Goal: Task Accomplishment & Management: Use online tool/utility

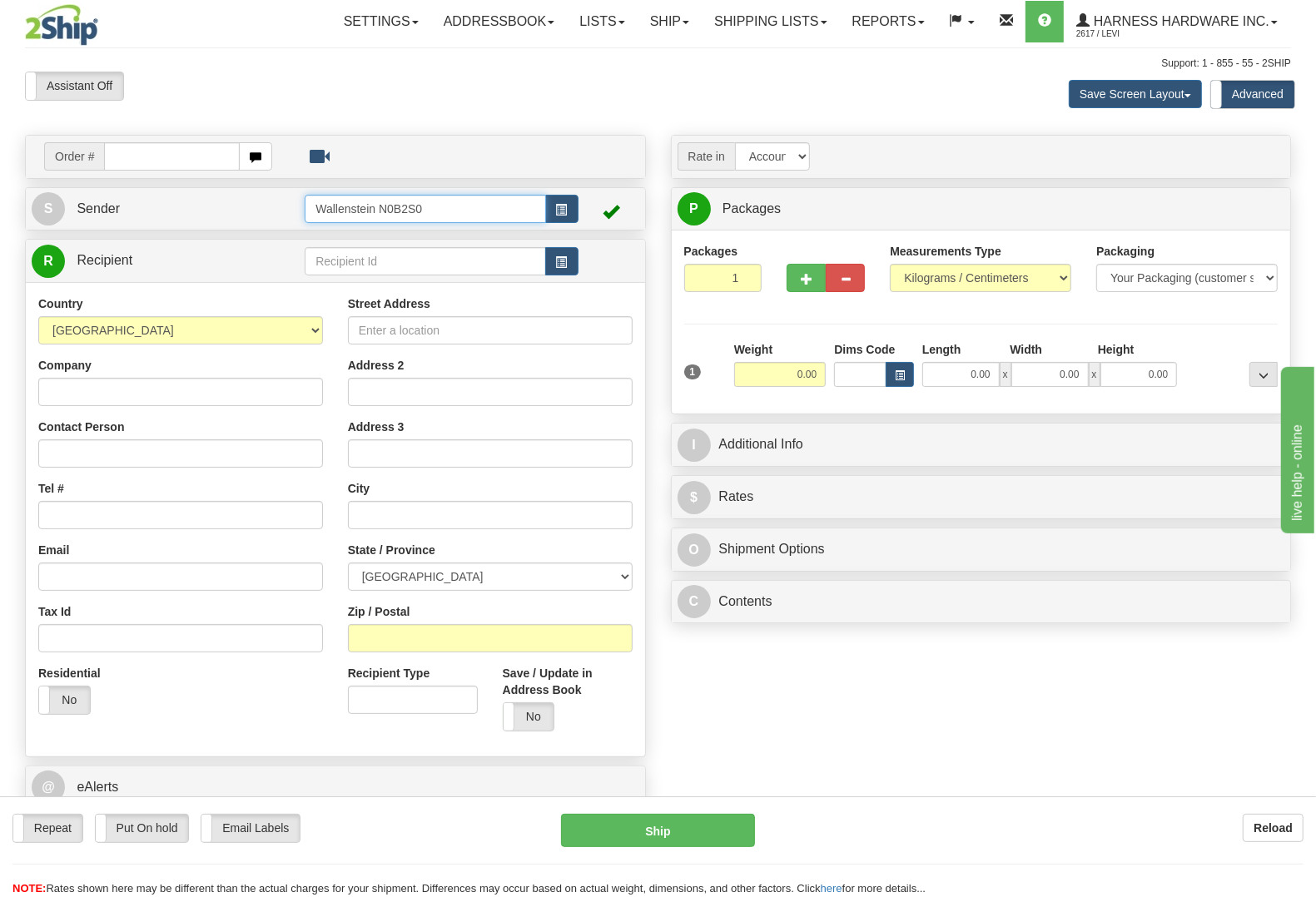
click at [468, 215] on input "Wallenstein N0B2S0" at bounding box center [425, 209] width 241 height 28
drag, startPoint x: 313, startPoint y: 203, endPoint x: 89, endPoint y: 210, distance: 224.1
click at [89, 210] on tr "S Sender Wallenstein N0B2S0" at bounding box center [335, 209] width 608 height 35
click at [402, 201] on input "bam" at bounding box center [425, 209] width 241 height 28
click at [372, 205] on input "bam" at bounding box center [425, 209] width 241 height 28
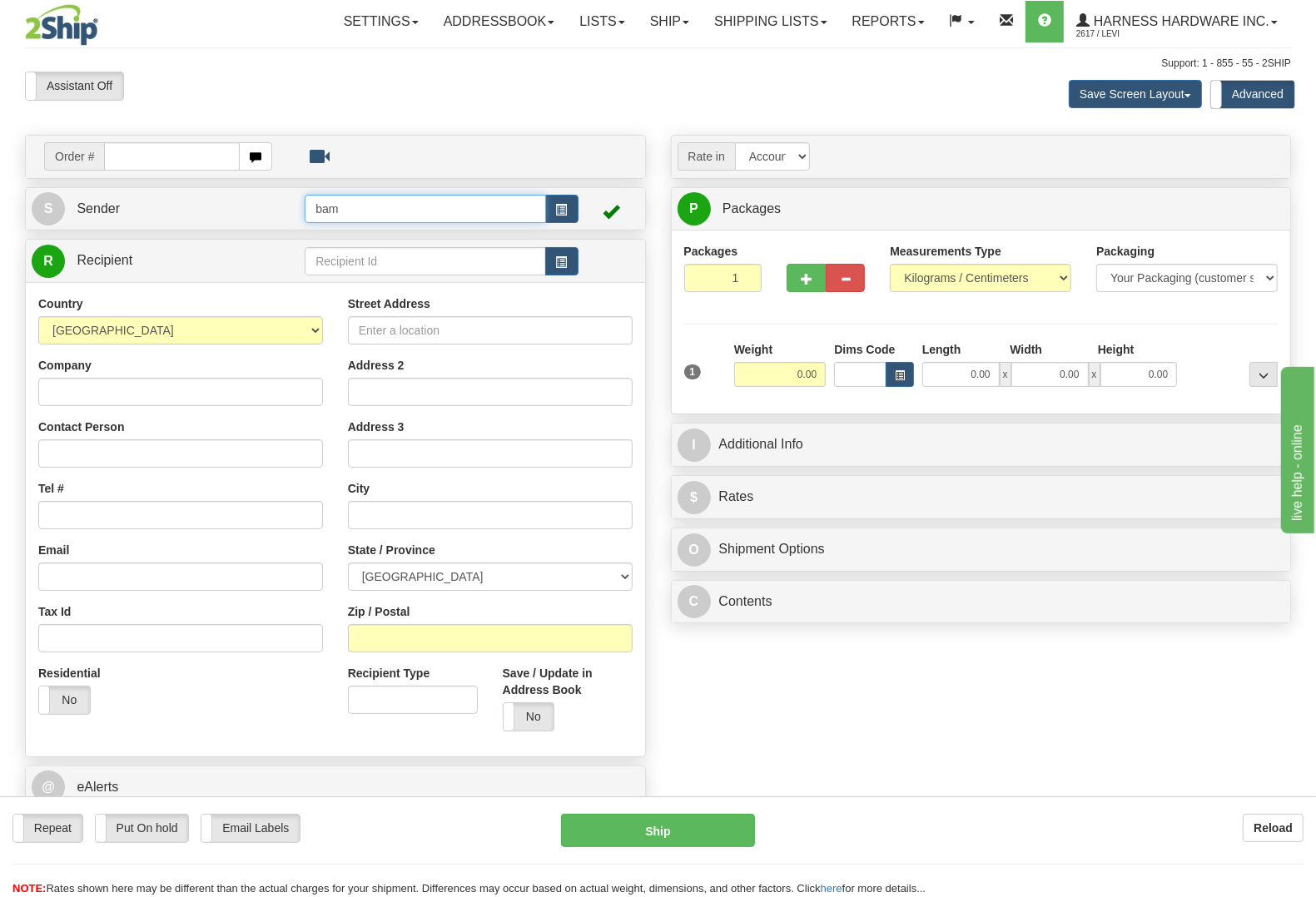
drag, startPoint x: 371, startPoint y: 206, endPoint x: 273, endPoint y: 212, distance: 98.2
click at [273, 212] on tr "S Sender bam" at bounding box center [335, 209] width 608 height 35
click at [500, 217] on input "bam" at bounding box center [425, 209] width 241 height 28
click at [504, 213] on input "bam" at bounding box center [425, 209] width 241 height 28
type input "bam"
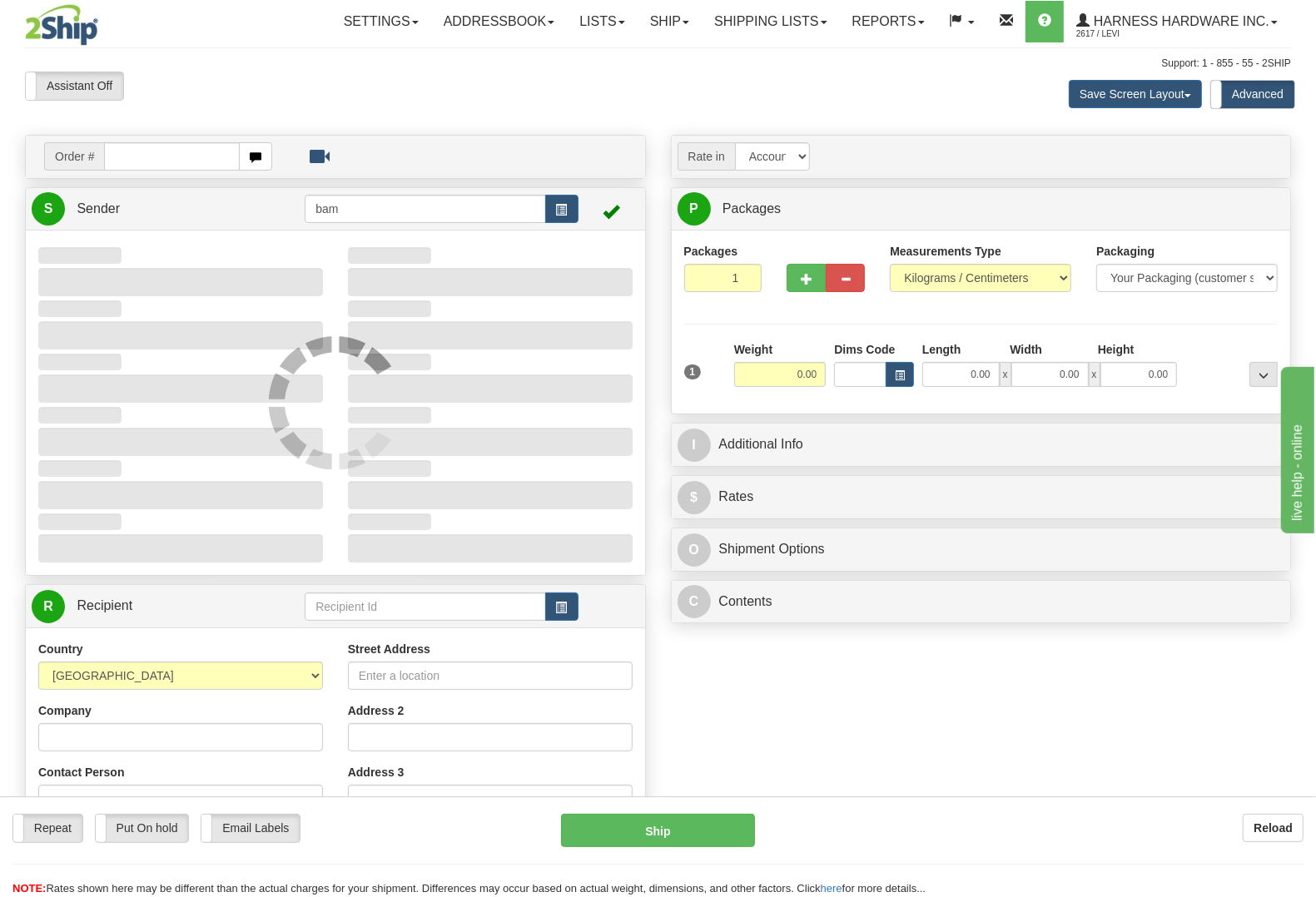
click at [492, 179] on div "Order #" at bounding box center [335, 156] width 621 height 44
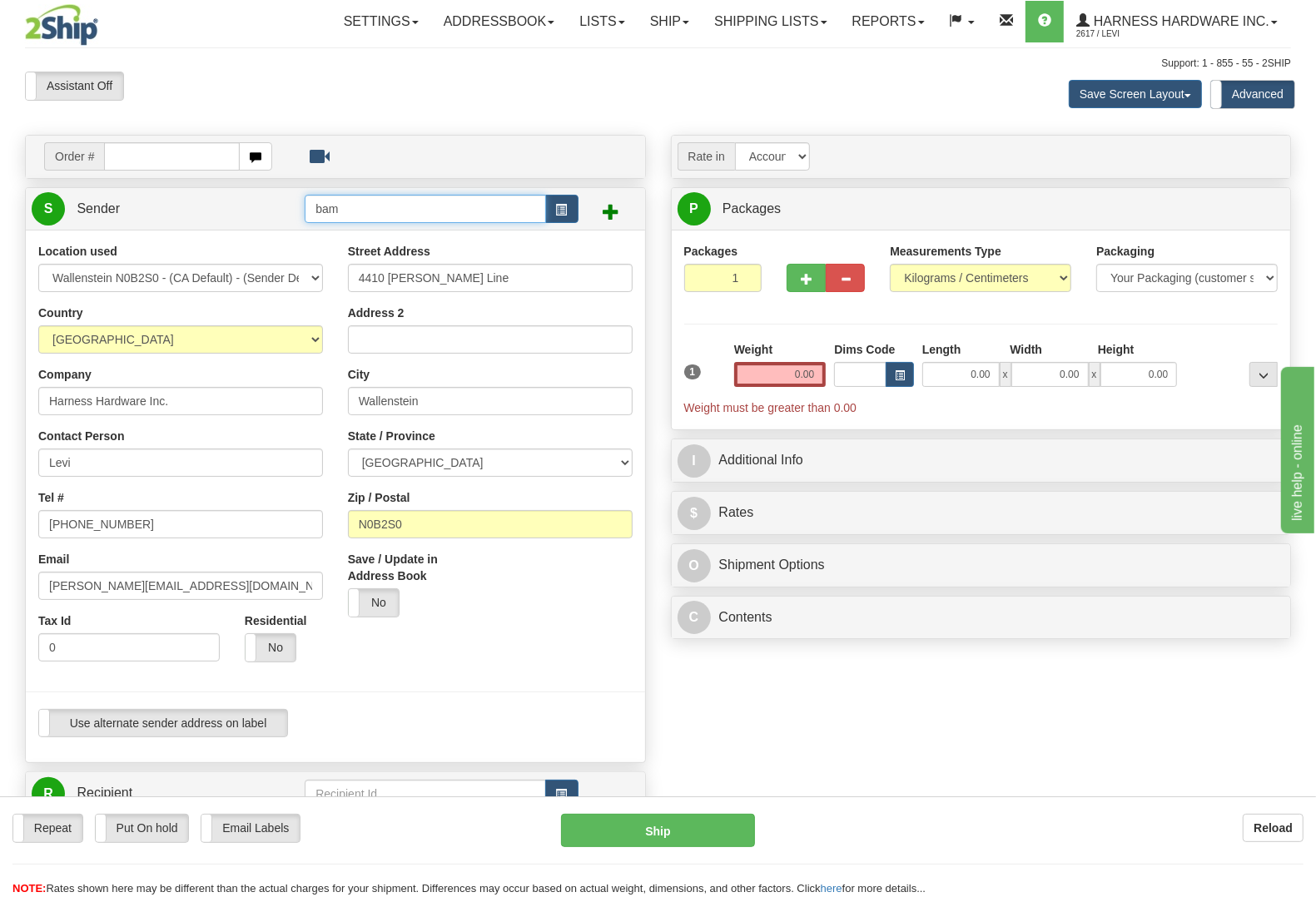
type input "WALLENSTEIN"
click at [474, 205] on input "bam" at bounding box center [425, 209] width 241 height 28
drag, startPoint x: 358, startPoint y: 203, endPoint x: 320, endPoint y: 211, distance: 38.8
click at [320, 211] on input "bam" at bounding box center [425, 209] width 241 height 28
drag, startPoint x: 359, startPoint y: 217, endPoint x: 371, endPoint y: 227, distance: 15.6
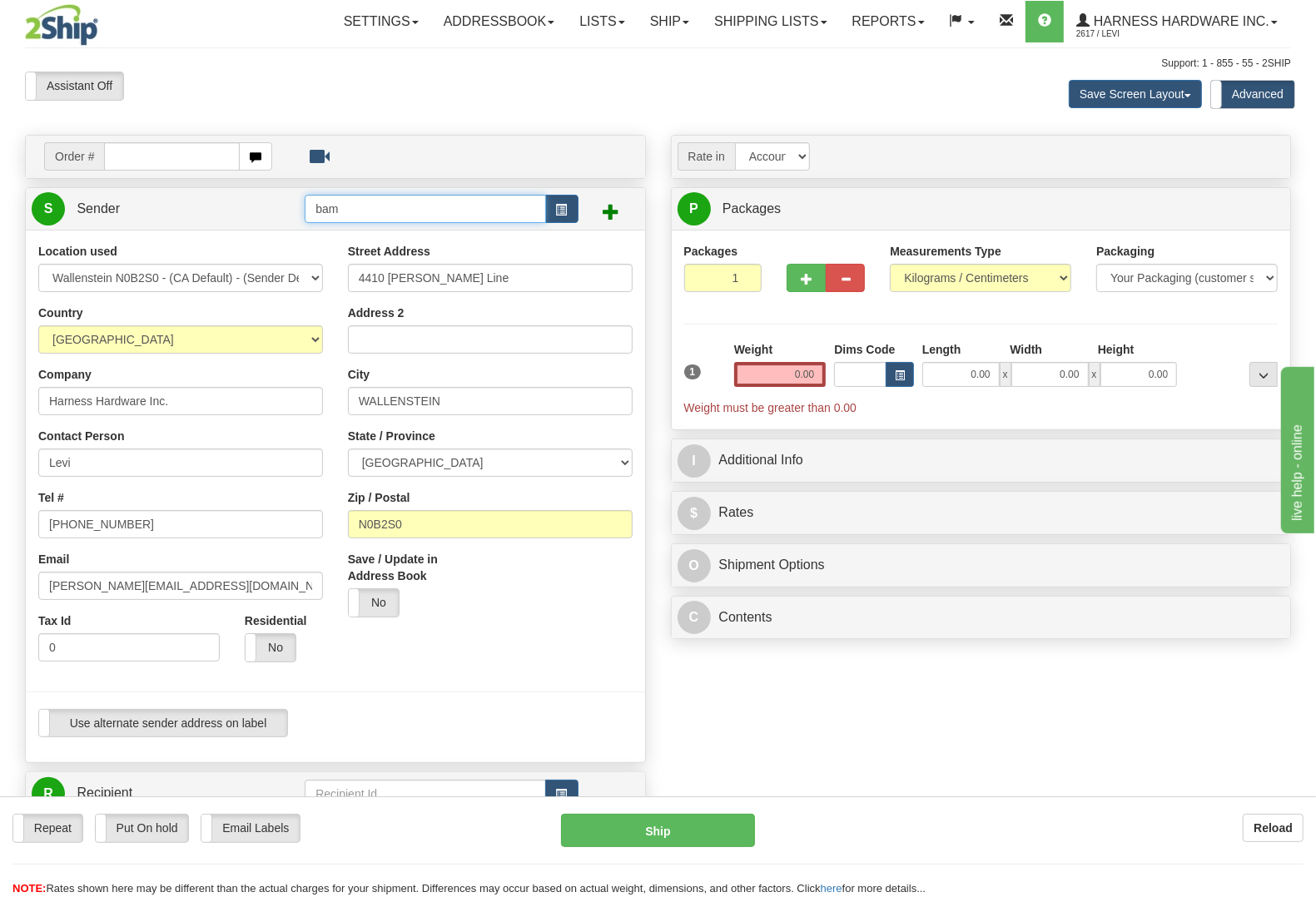
click at [360, 217] on input "bam" at bounding box center [425, 209] width 241 height 28
click at [1282, 826] on b "Reload" at bounding box center [1273, 828] width 39 height 13
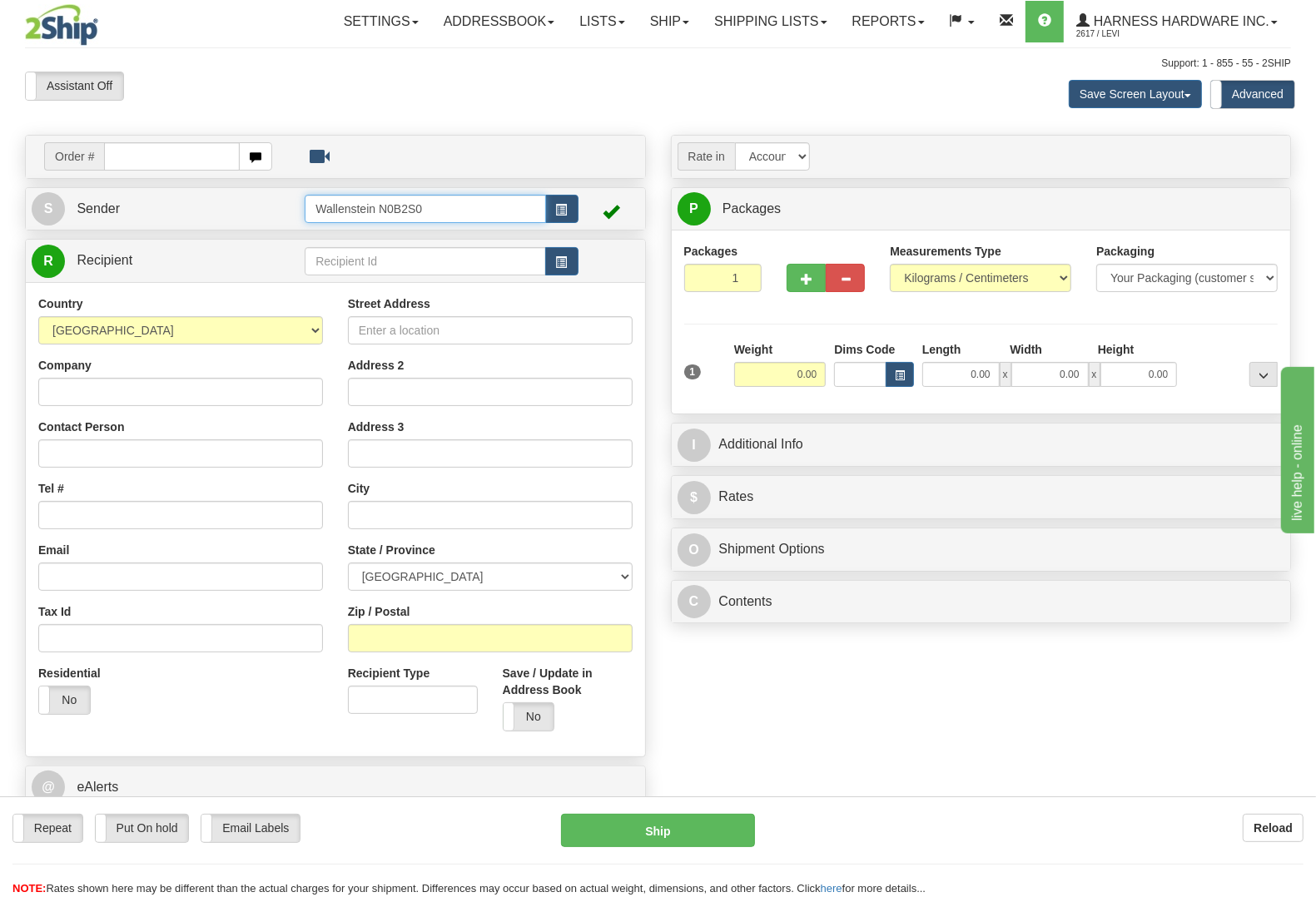
click at [475, 206] on input "Wallenstein N0B2S0" at bounding box center [425, 209] width 241 height 28
drag, startPoint x: 437, startPoint y: 208, endPoint x: 315, endPoint y: 213, distance: 122.1
click at [315, 213] on input "Wallenstein N0B2S0" at bounding box center [425, 209] width 241 height 28
click at [400, 225] on td "Wallenstein N0B2S0" at bounding box center [441, 209] width 273 height 35
click at [260, 206] on link "S Sender" at bounding box center [168, 209] width 273 height 35
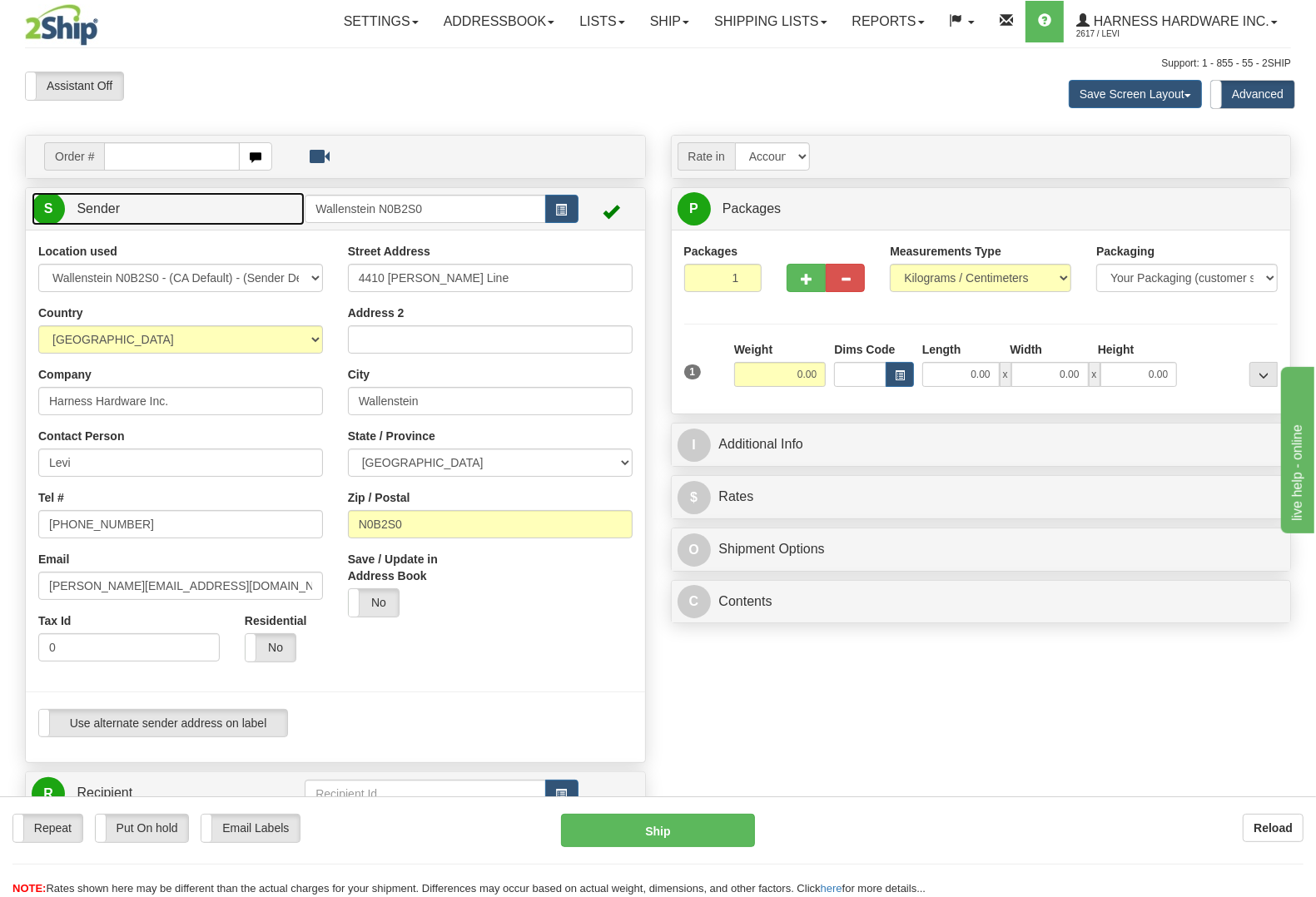
type input "WALLENSTEIN"
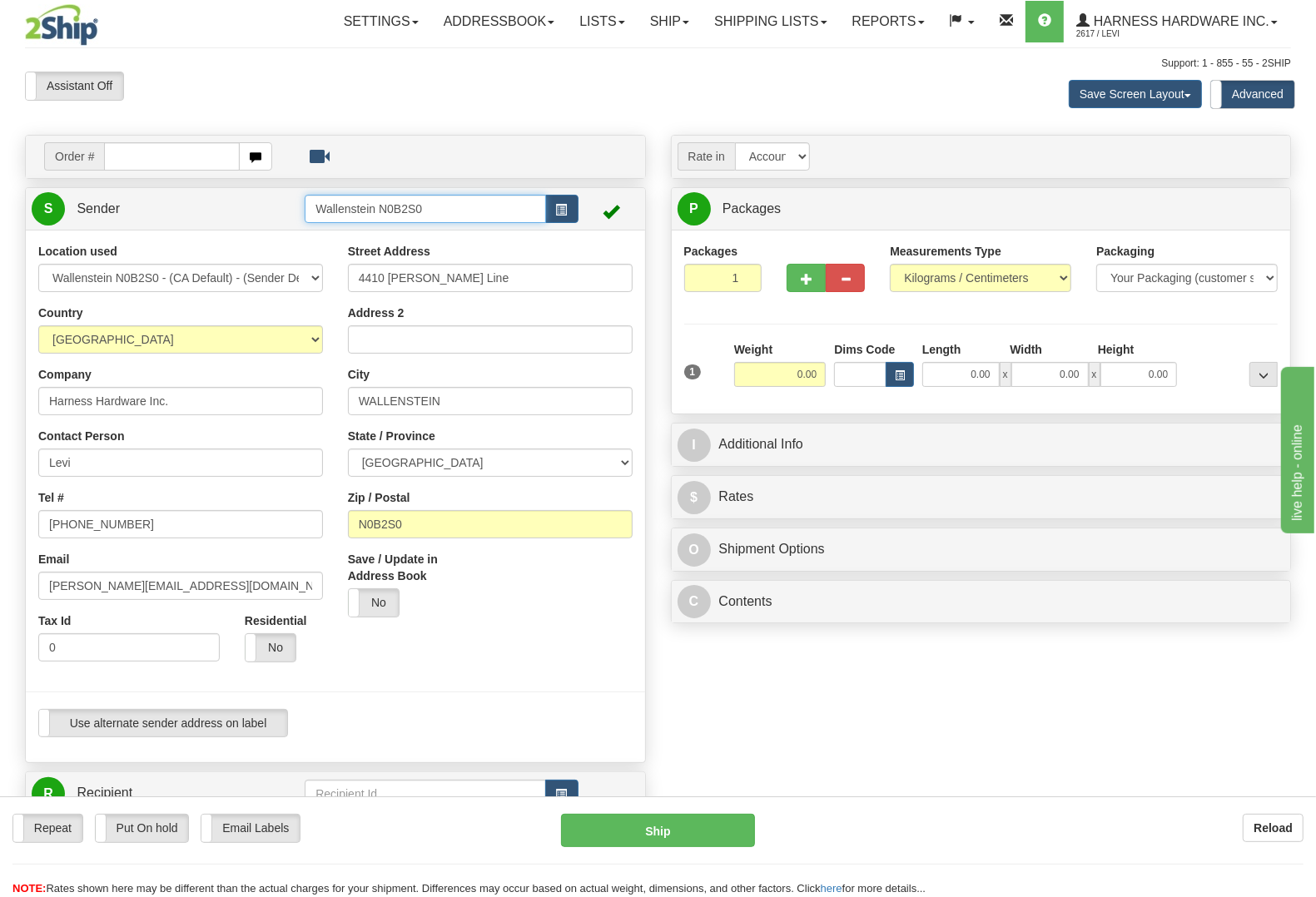
drag, startPoint x: 450, startPoint y: 205, endPoint x: 420, endPoint y: 211, distance: 30.6
click at [427, 211] on input "Wallenstein N0B2S0" at bounding box center [425, 209] width 241 height 28
click at [389, 212] on input "Wallenstein N0B2S0" at bounding box center [425, 209] width 241 height 28
drag, startPoint x: 447, startPoint y: 212, endPoint x: 317, endPoint y: 214, distance: 130.0
click at [317, 214] on input "Wallenstein N0B2S0" at bounding box center [425, 209] width 241 height 28
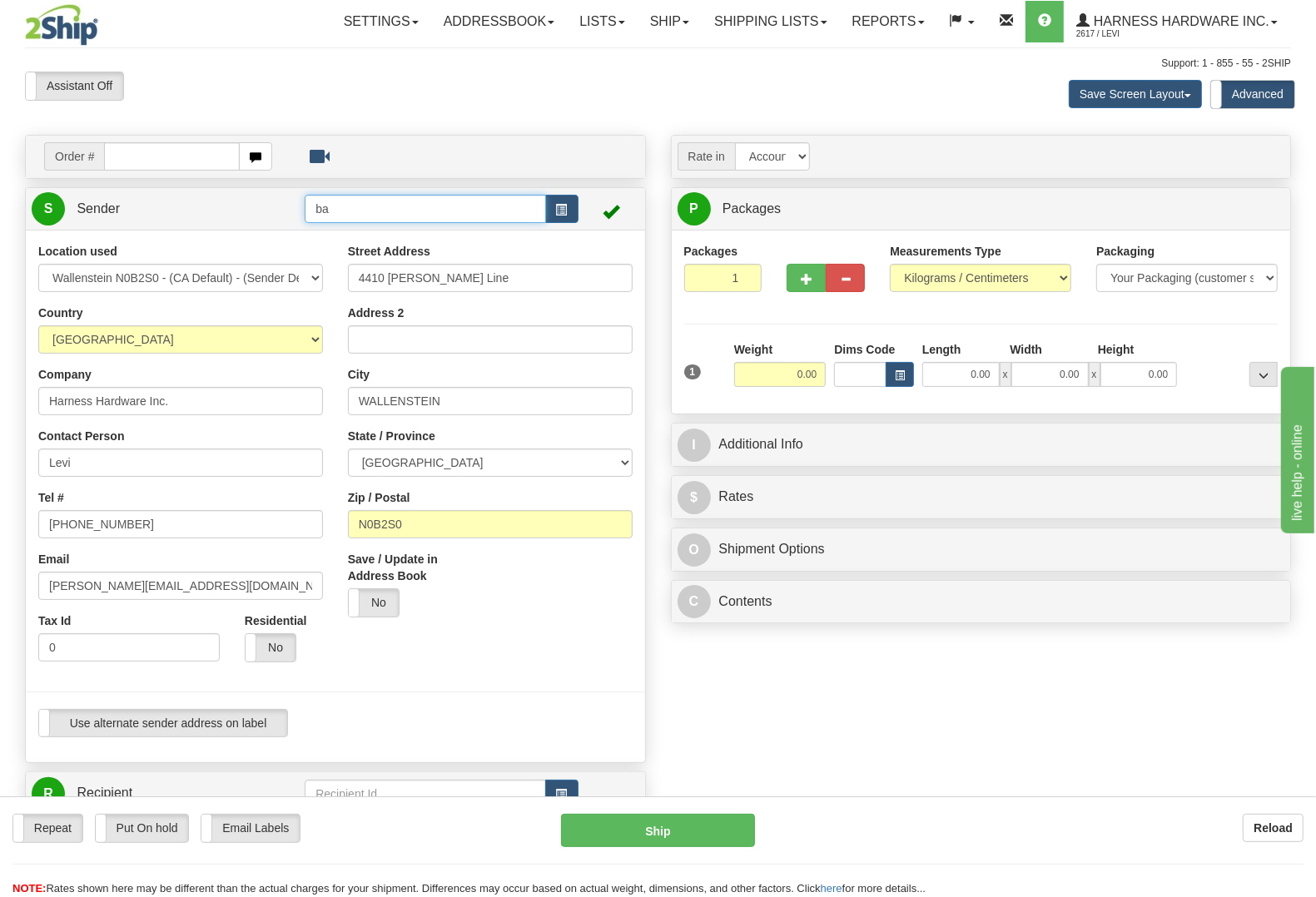
type input "b"
type input "BAMI"
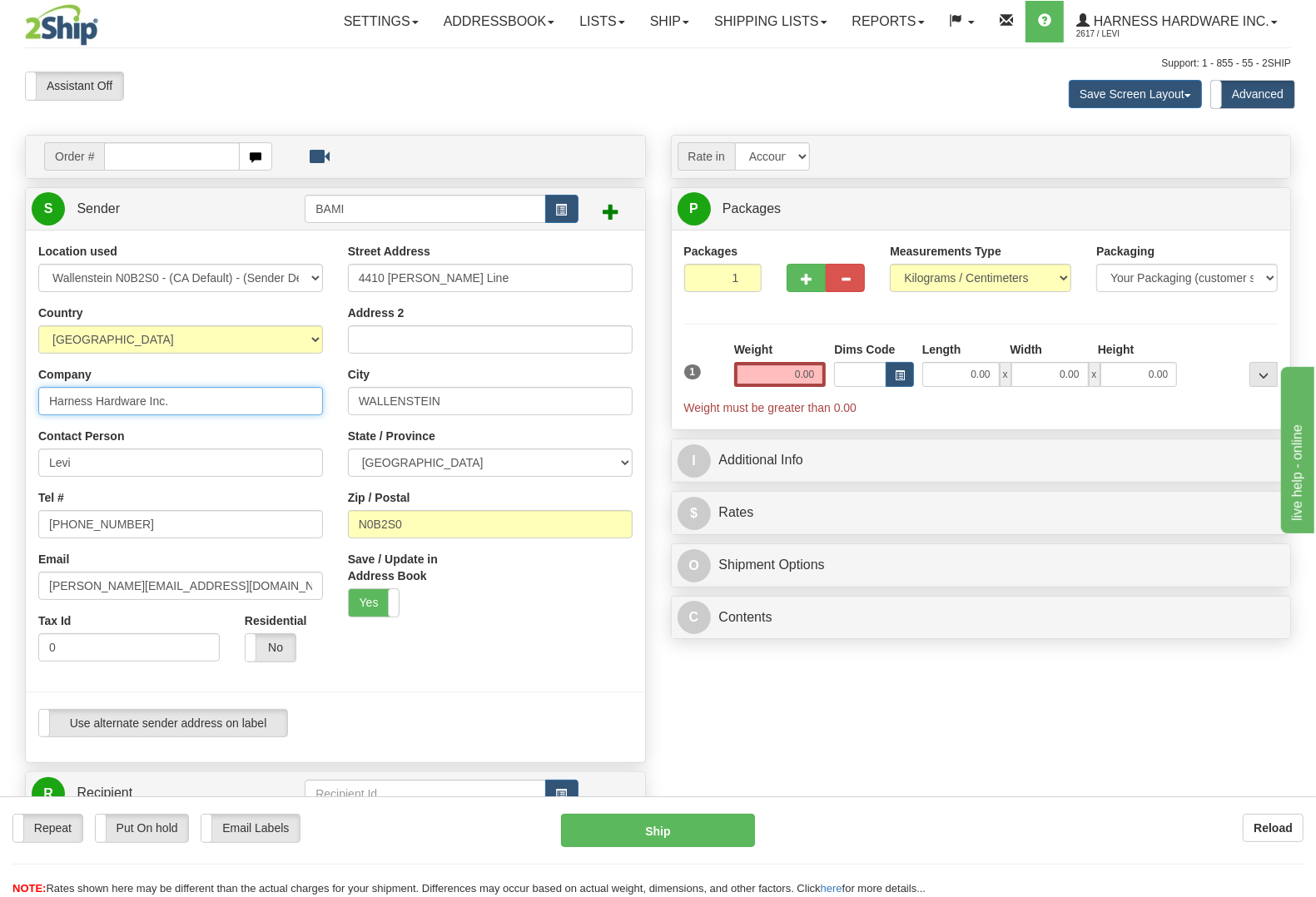
drag, startPoint x: 172, startPoint y: 399, endPoint x: 146, endPoint y: 405, distance: 26.7
click at [146, 405] on input "Harness Hardware Inc." at bounding box center [180, 401] width 285 height 28
click at [134, 405] on input "Harness Hardware Inc." at bounding box center [180, 401] width 285 height 28
drag, startPoint x: 144, startPoint y: 402, endPoint x: 0, endPoint y: 440, distance: 148.9
click at [0, 418] on div "Toggle navigation Settings Shipping Preferences Fields Preferences New" at bounding box center [658, 743] width 1316 height 1487
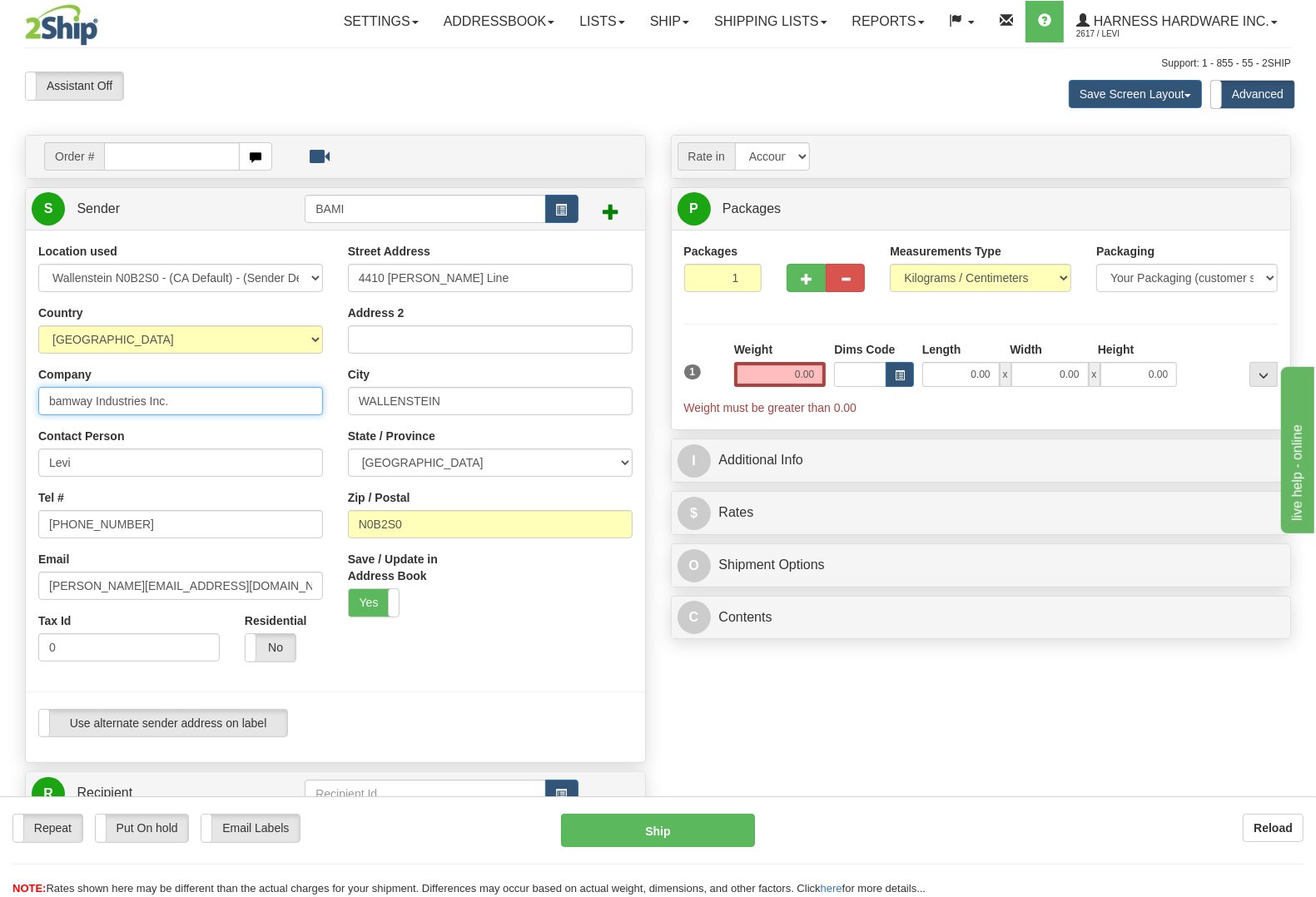
type input "bamway Industries Inc."
type input "[PERSON_NAME]"
type input "[PHONE_NUMBER]"
type input "[EMAIL_ADDRESS][DOMAIN_NAME]"
drag, startPoint x: 494, startPoint y: 267, endPoint x: 296, endPoint y: 279, distance: 198.4
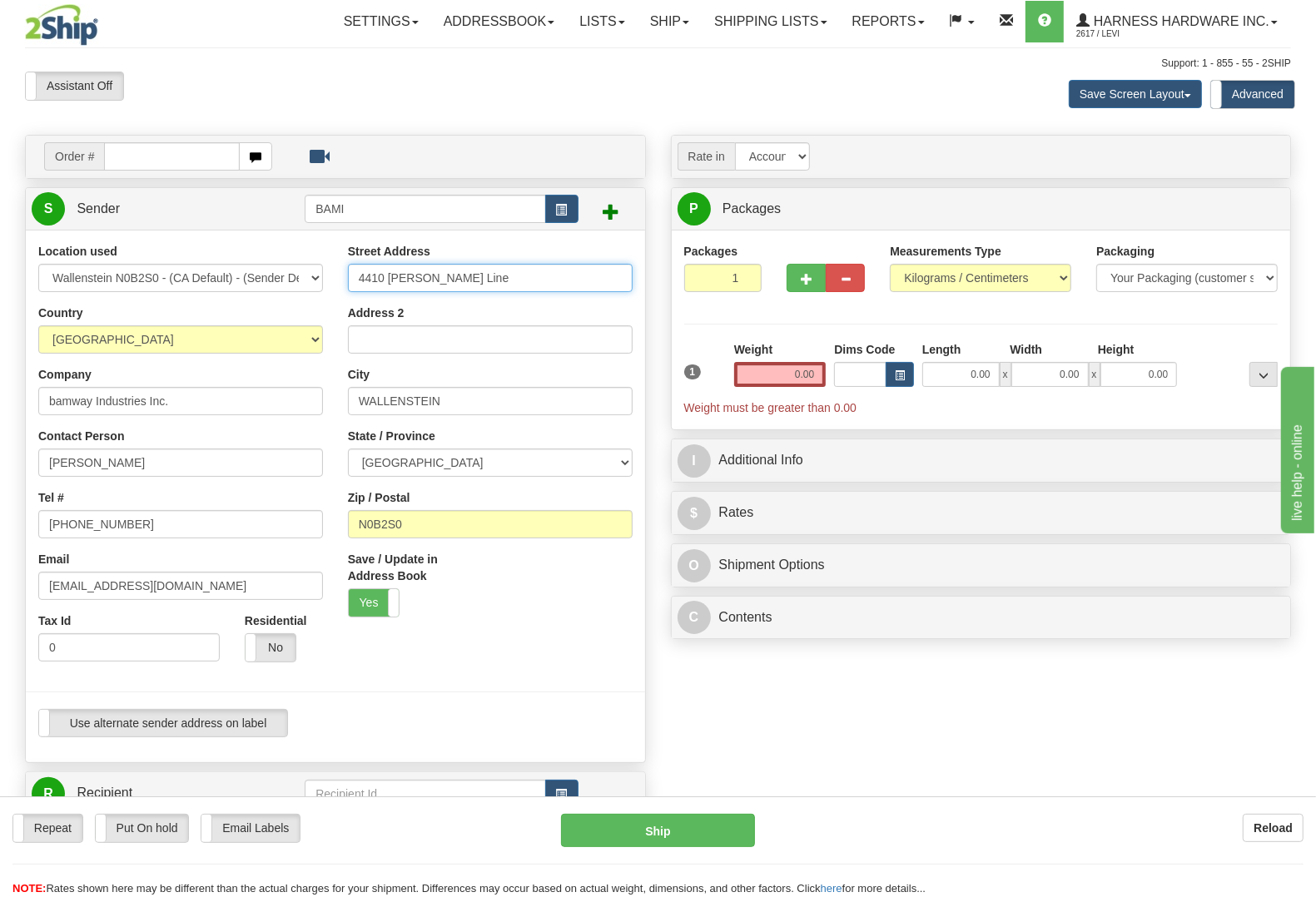
click at [296, 279] on div "Location used Wallenstein N0B2S0 - (CA Default) - (Sender Default) Country [GEO…" at bounding box center [335, 496] width 619 height 507
type input "4322 Weimar Line"
type input "N0B2T0"
type input "WELLESLEY"
click at [763, 385] on input "0.00" at bounding box center [779, 374] width 92 height 25
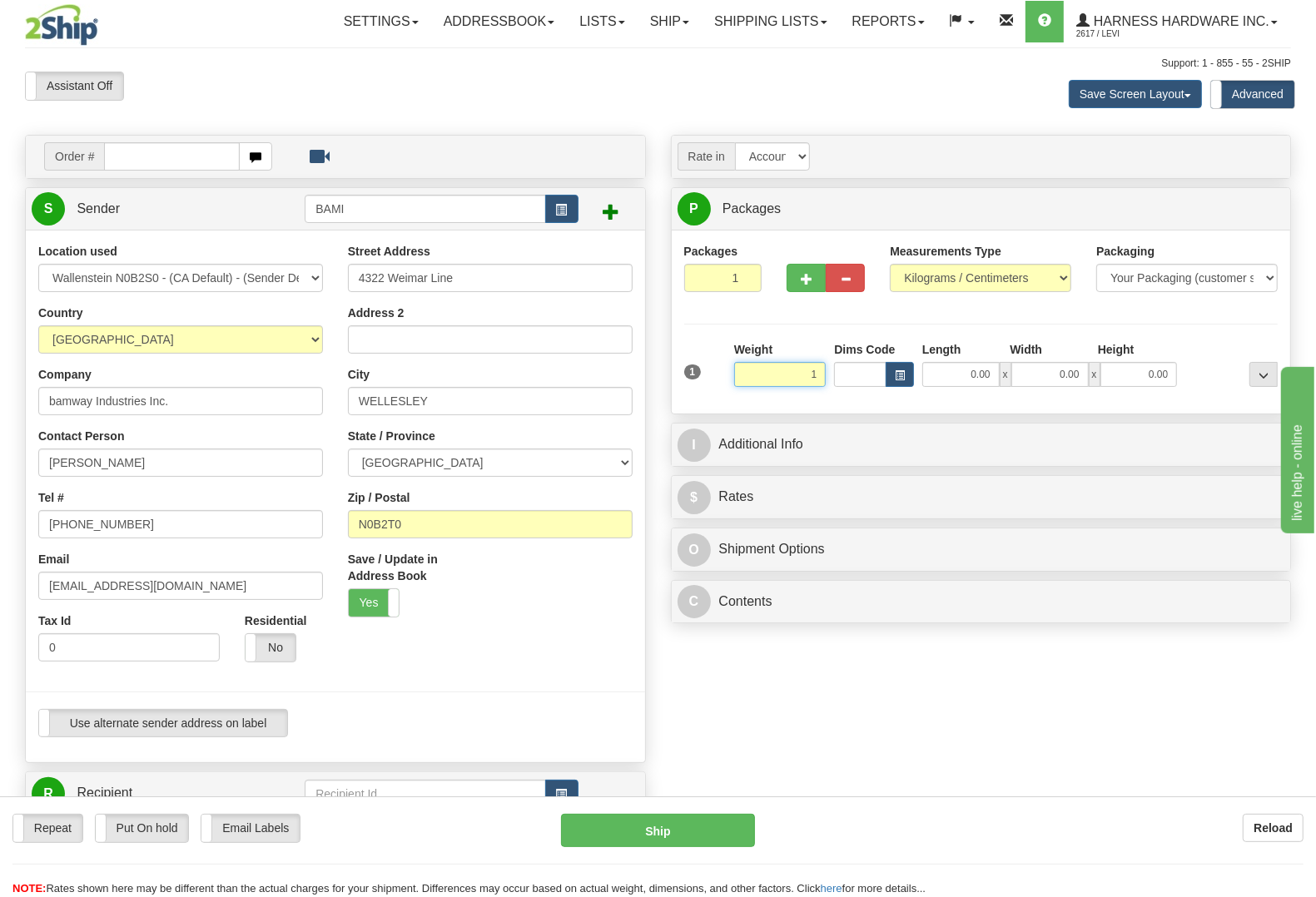
type input "1.00"
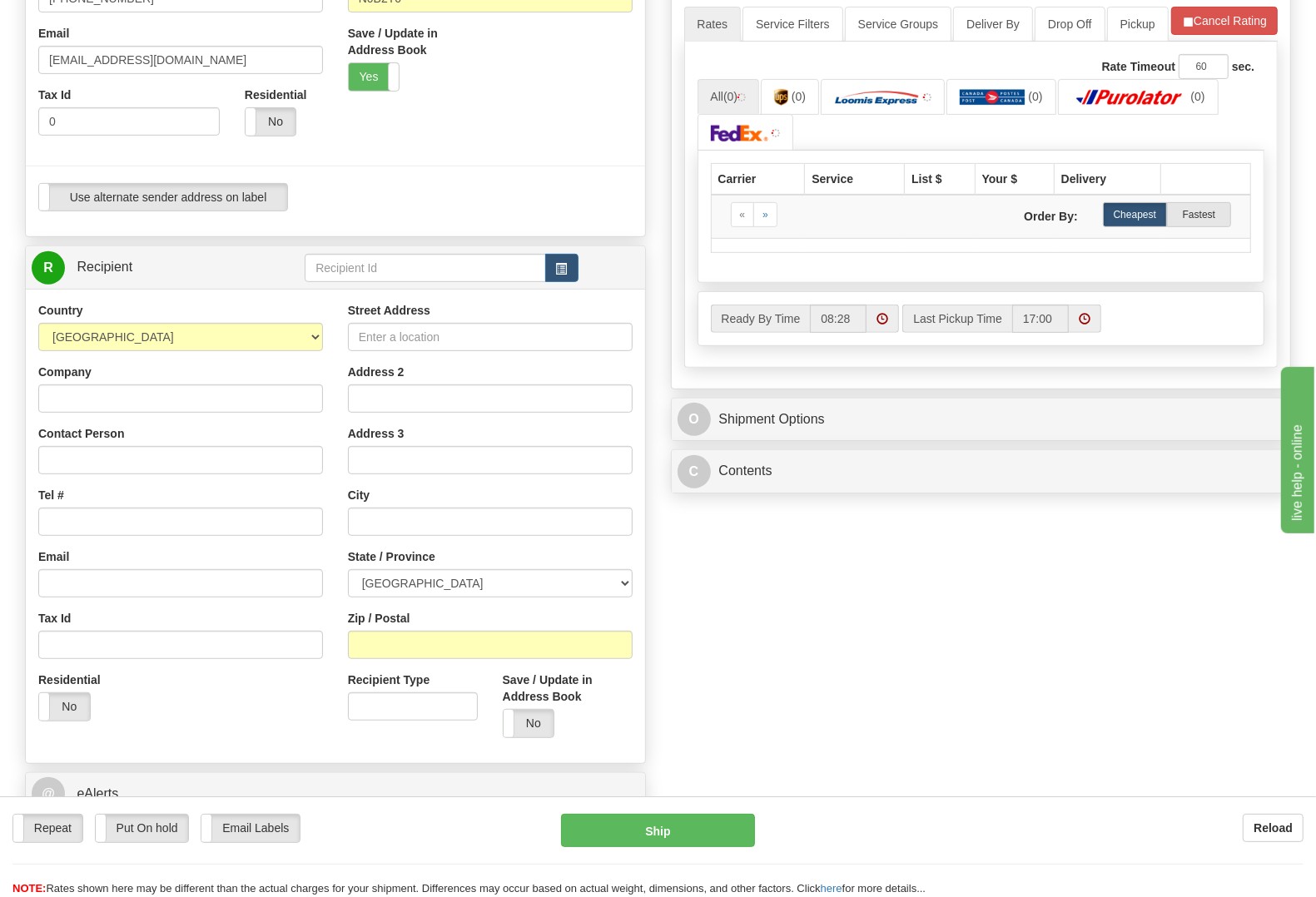
scroll to position [554, 0]
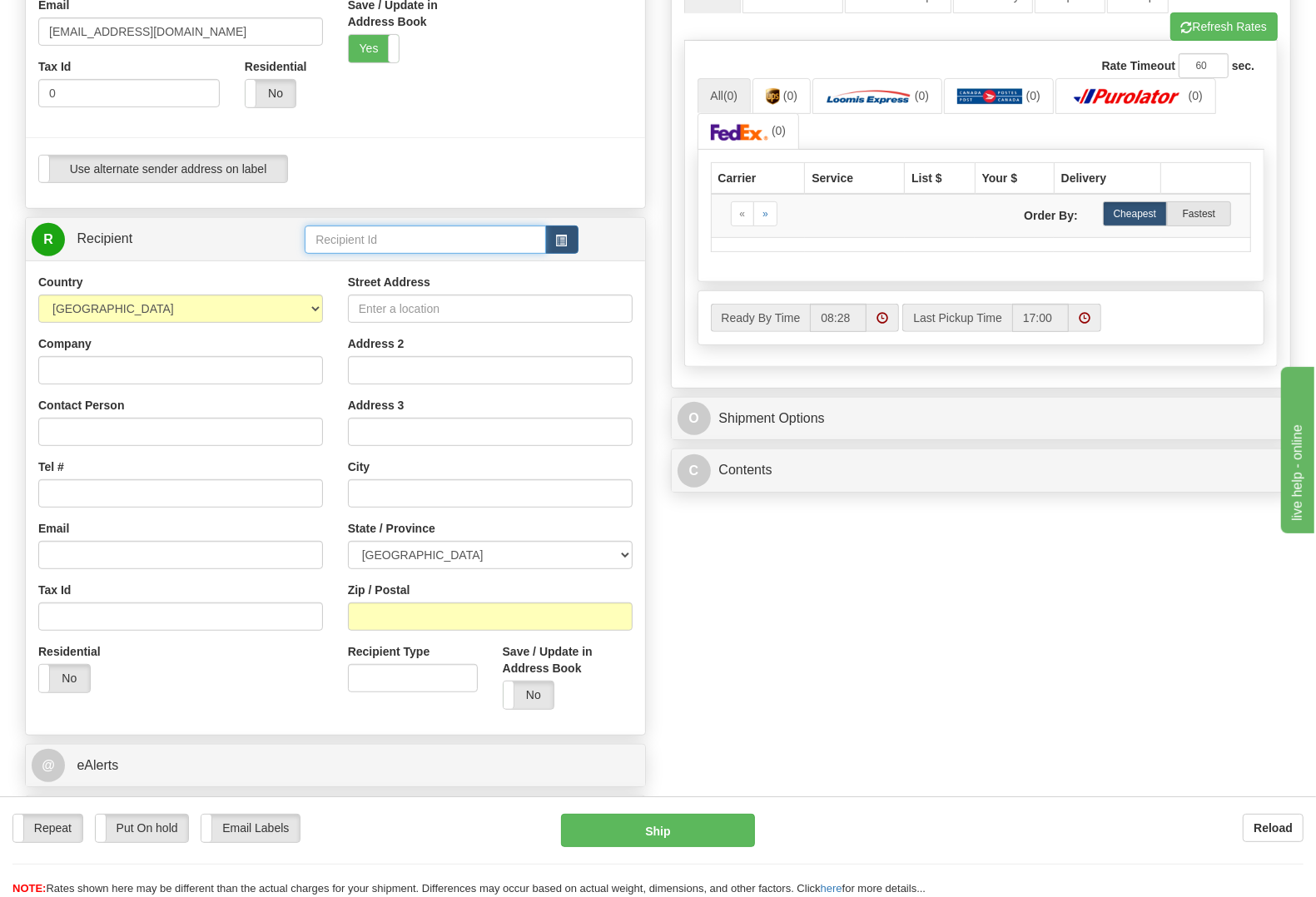
click at [384, 242] on input "text" at bounding box center [425, 240] width 241 height 28
click at [214, 369] on input "Company" at bounding box center [180, 371] width 285 height 28
type input "a"
type input "ALPINE SYSTEMS CORP"
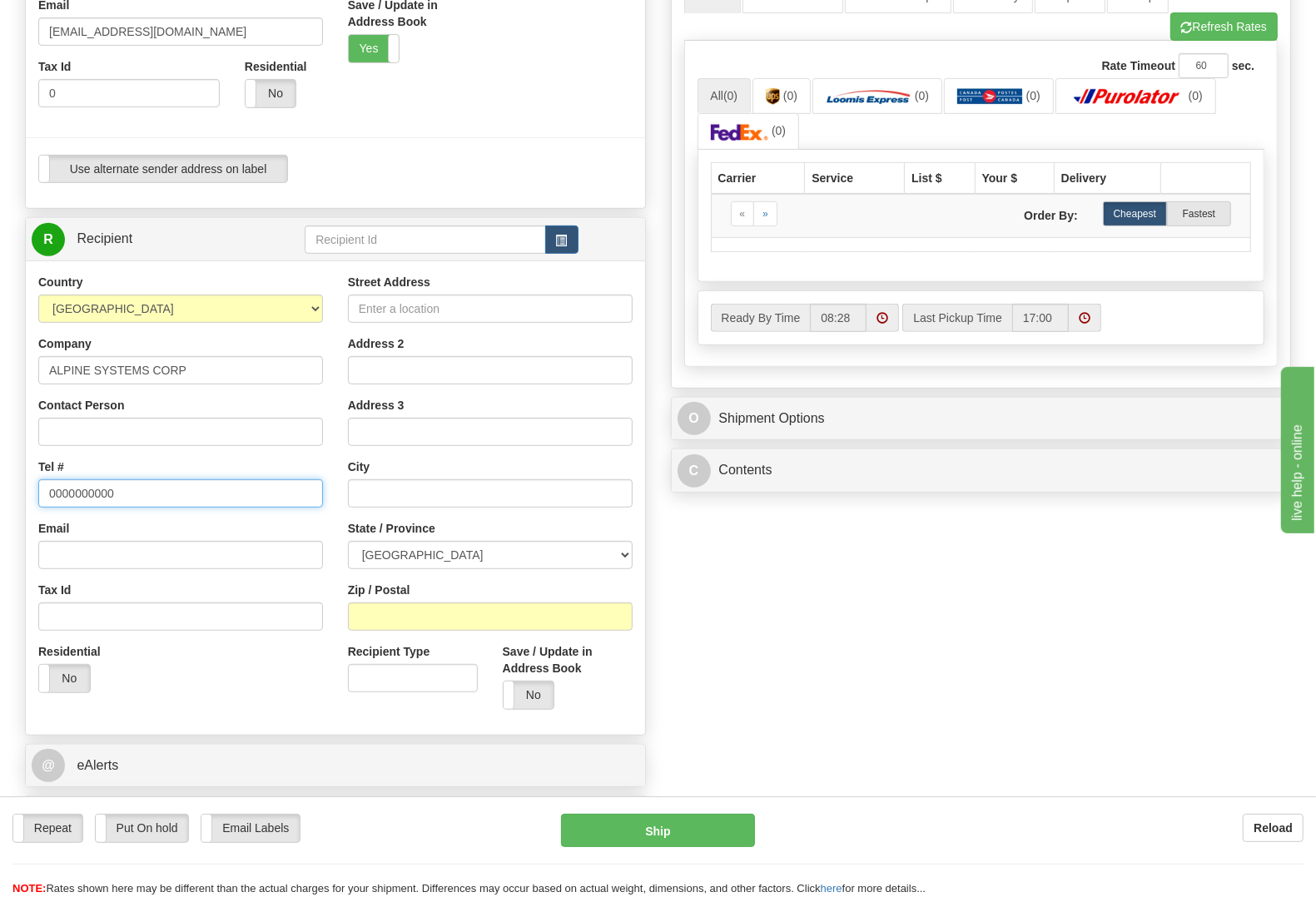
type input "0000000000"
drag, startPoint x: 593, startPoint y: 146, endPoint x: 564, endPoint y: 133, distance: 31.8
click at [593, 146] on div at bounding box center [335, 137] width 644 height 35
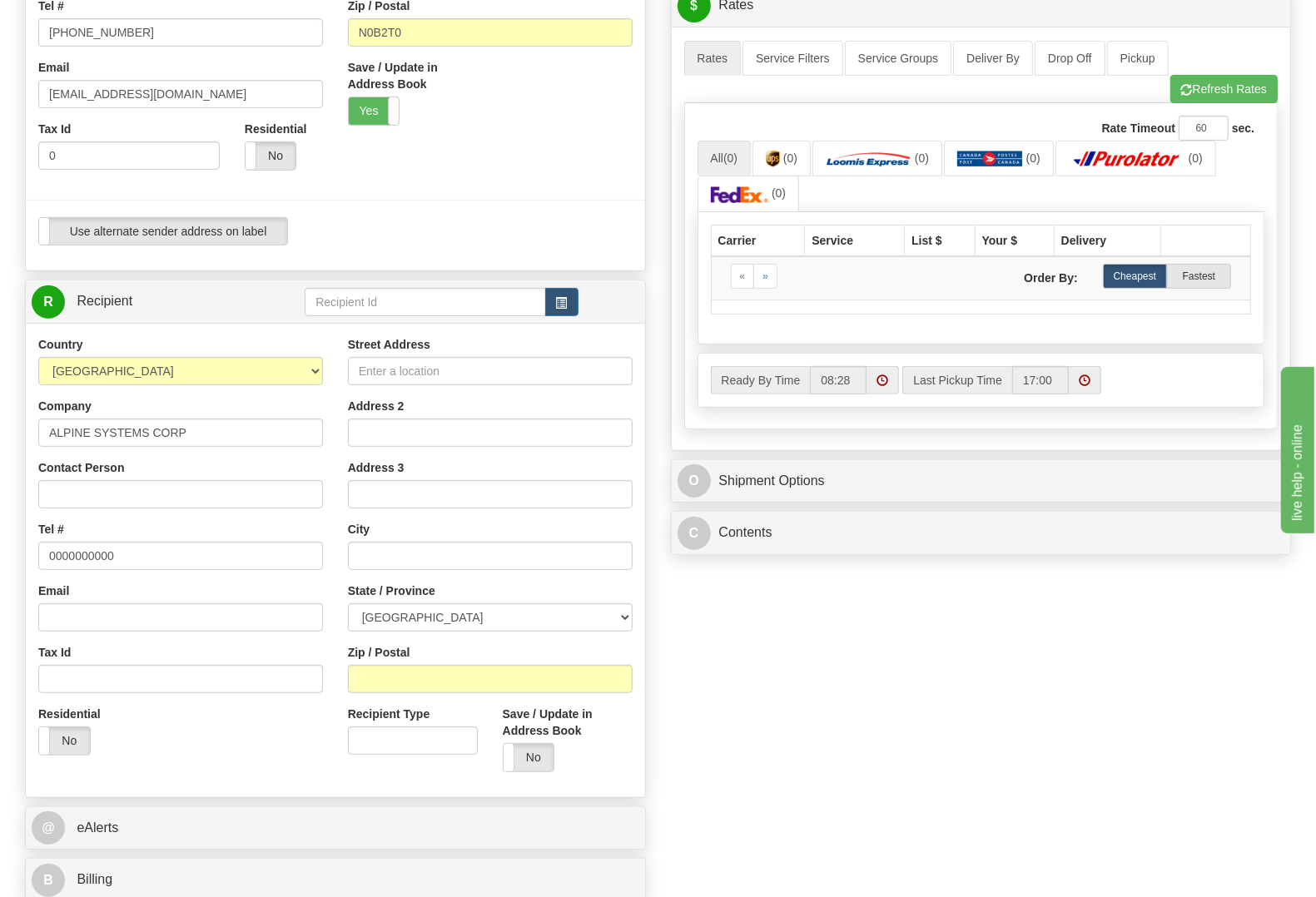
scroll to position [694, 0]
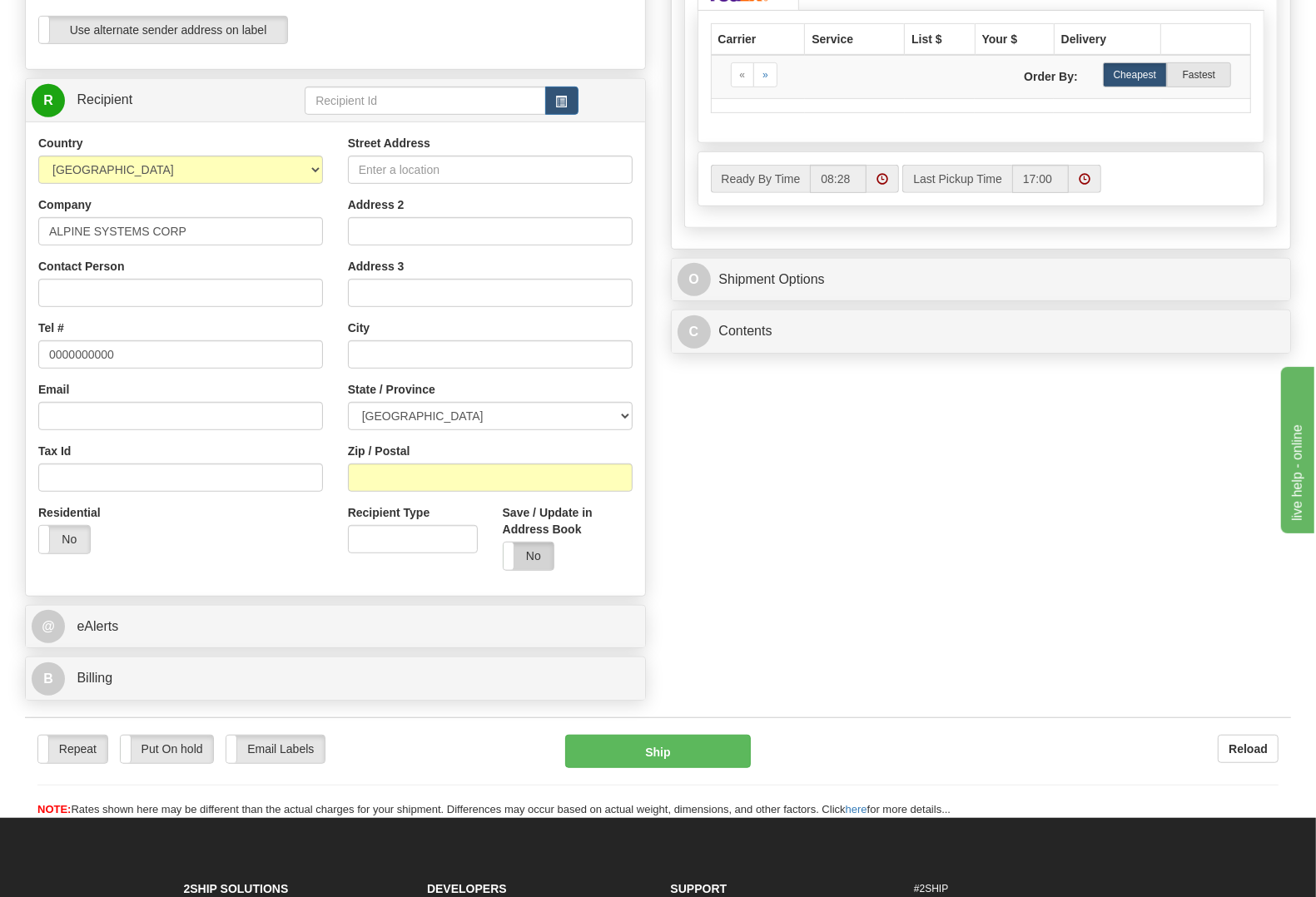
click at [541, 562] on label "No" at bounding box center [528, 555] width 50 height 27
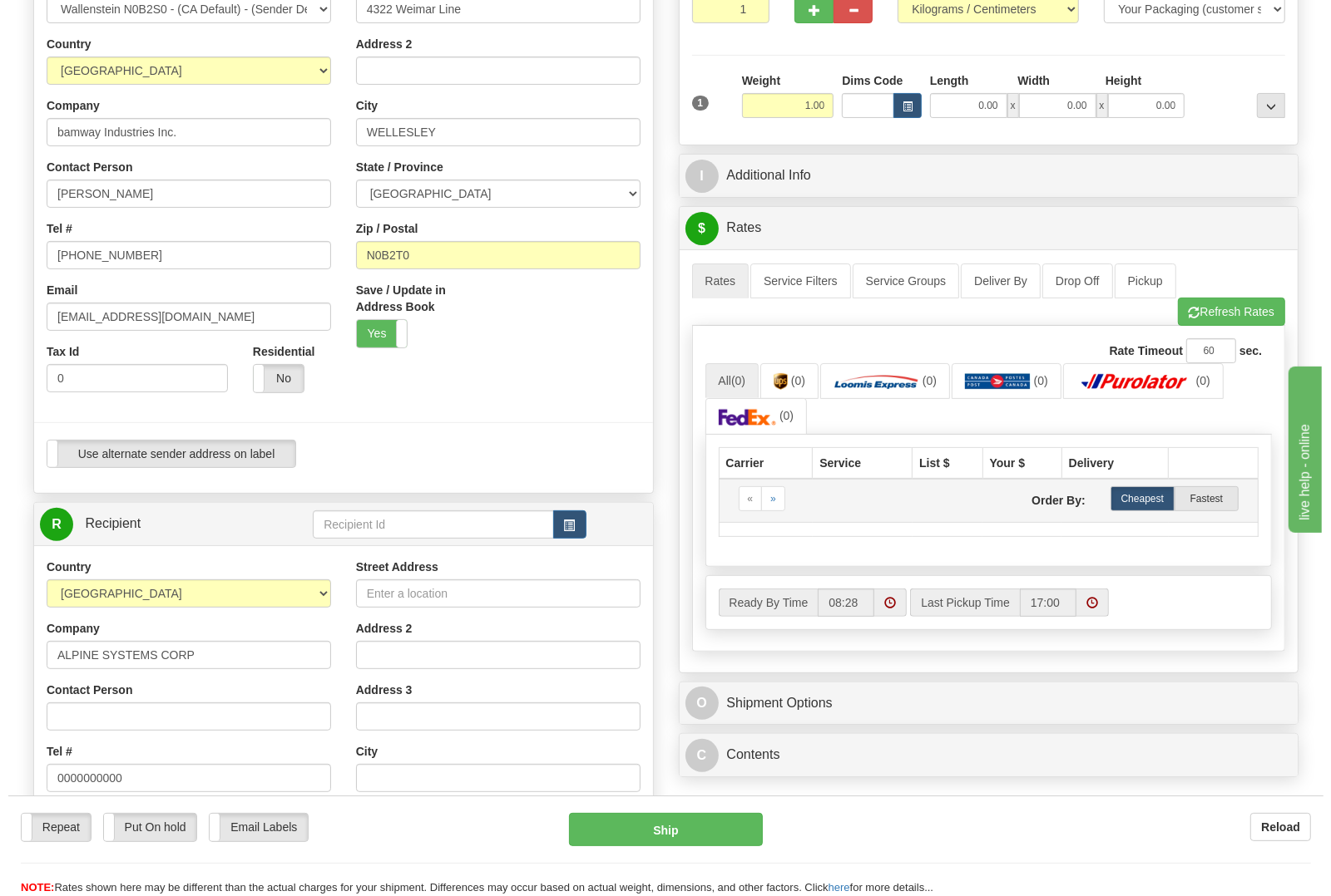
scroll to position [416, 0]
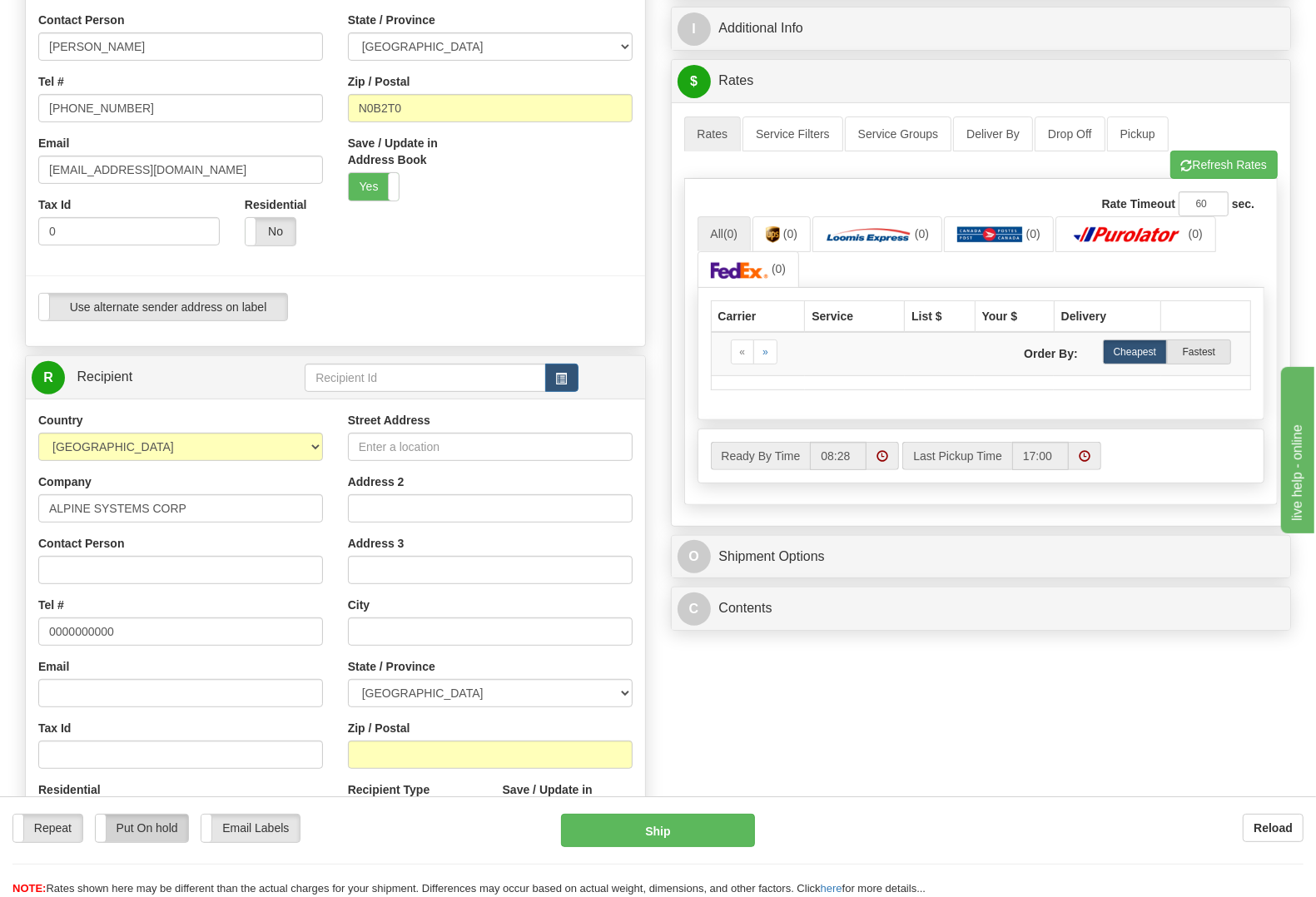
click at [162, 826] on label "Put On hold" at bounding box center [143, 828] width 93 height 27
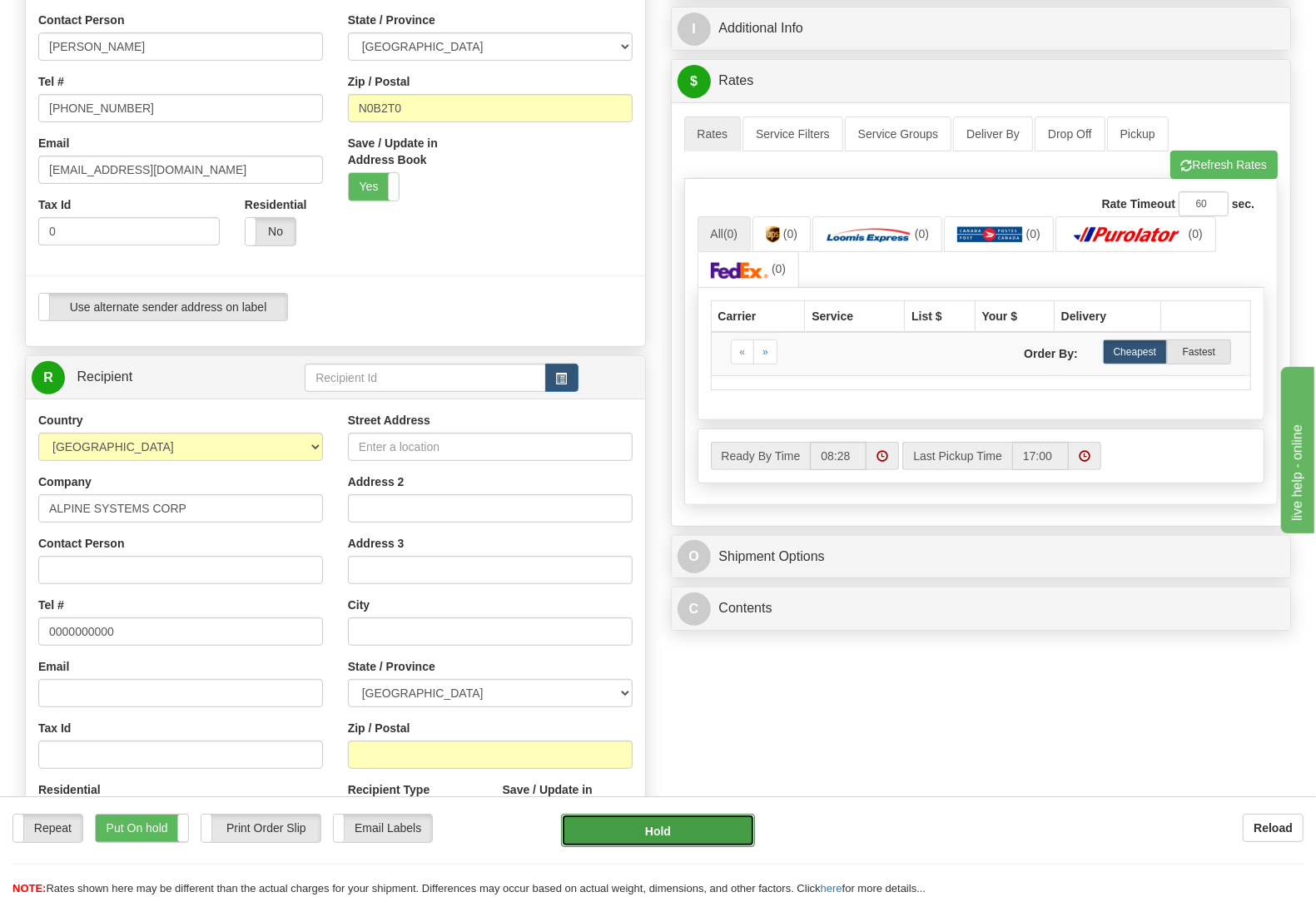
click at [614, 834] on button "Hold" at bounding box center [658, 831] width 194 height 34
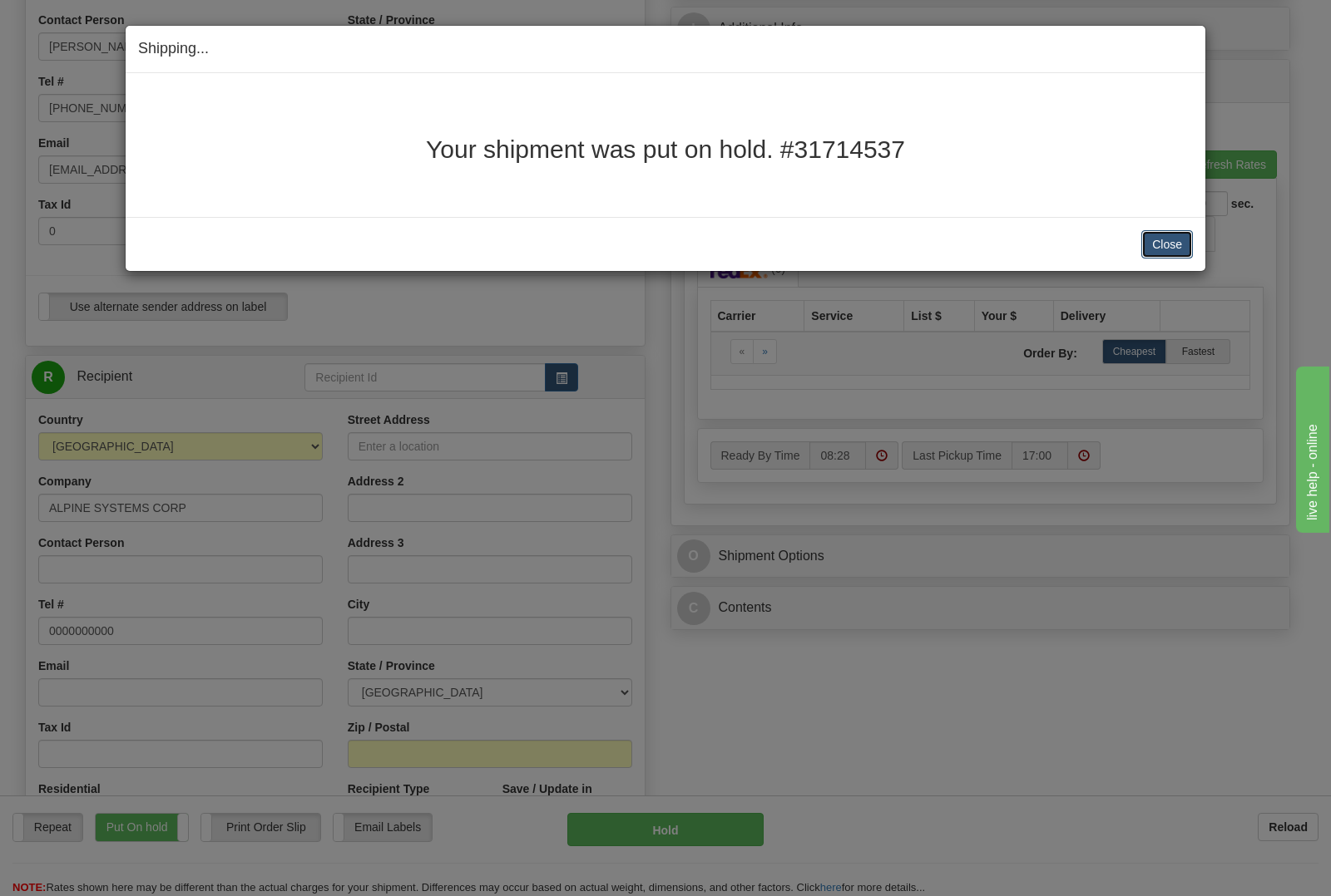
click at [1164, 240] on button "Close" at bounding box center [1166, 244] width 51 height 28
